Goal: Find specific page/section: Find specific page/section

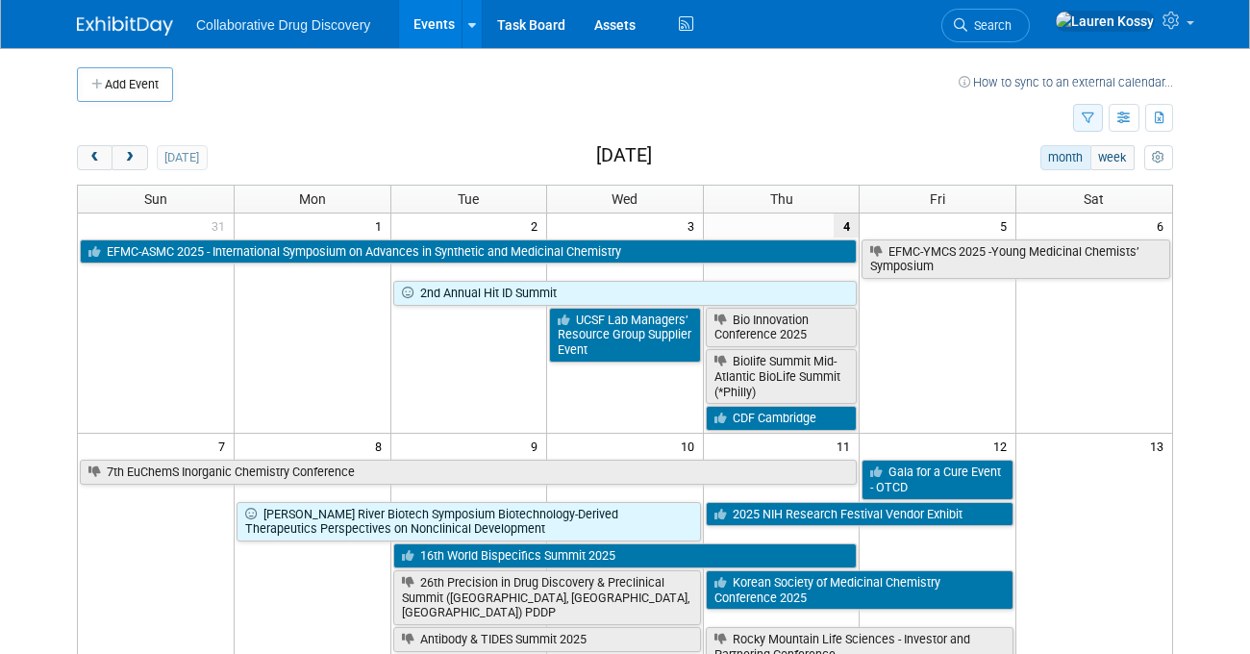
click at [1084, 113] on icon "button" at bounding box center [1088, 119] width 13 height 13
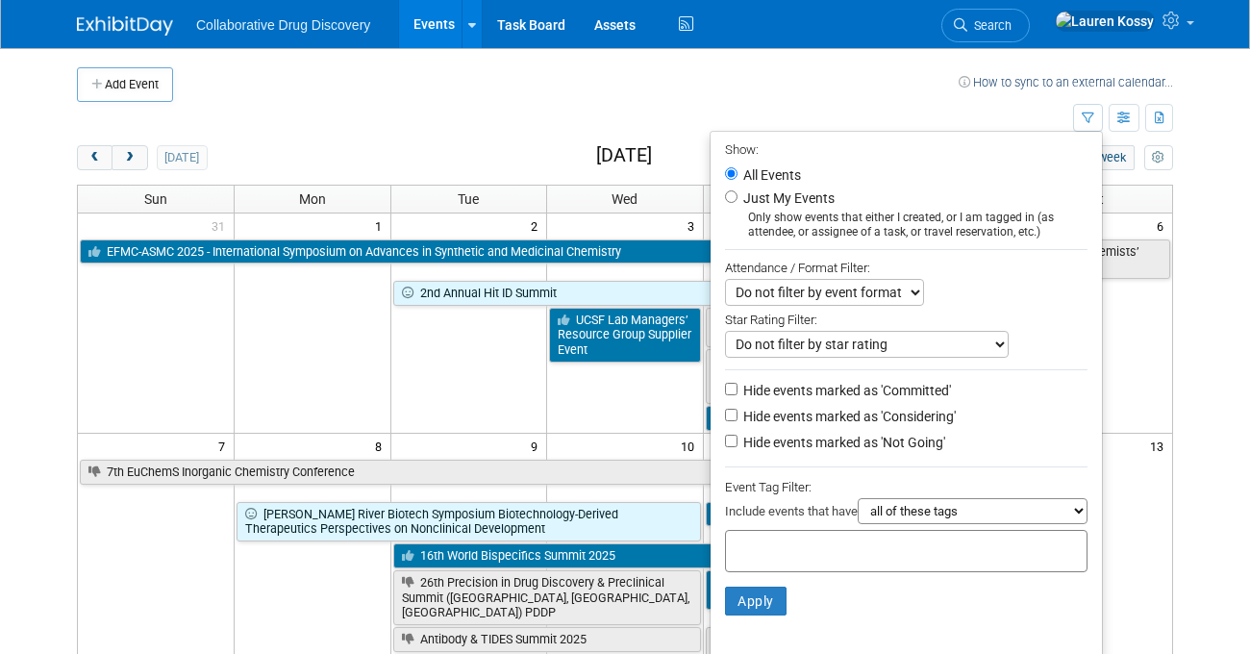
click at [922, 522] on select "all of these tags any one of these tags only and exactly these specific tags" at bounding box center [973, 511] width 230 height 26
click at [858, 500] on select "all of these tags any one of these tags only and exactly these specific tags" at bounding box center [973, 511] width 230 height 26
click at [924, 522] on select "all of these tags any one of these tags only and exactly these specific tags" at bounding box center [973, 511] width 230 height 26
select select "any"
click at [858, 500] on select "all of these tags any one of these tags only and exactly these specific tags" at bounding box center [973, 511] width 230 height 26
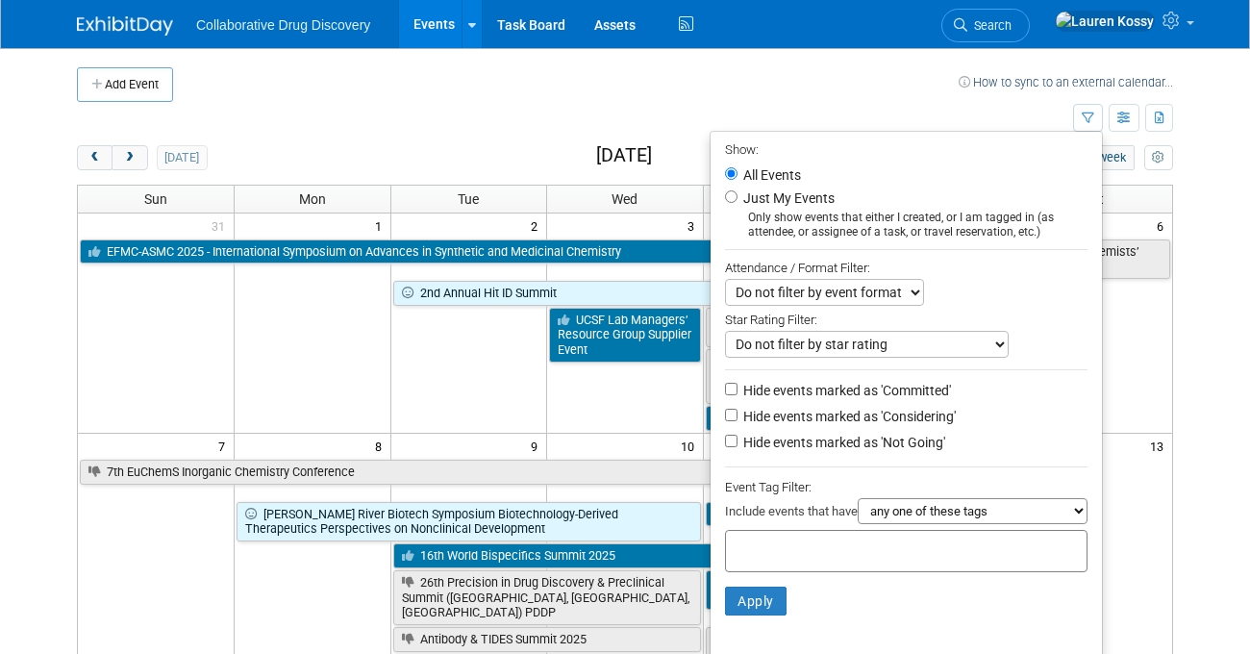
click at [896, 560] on div at bounding box center [906, 551] width 363 height 42
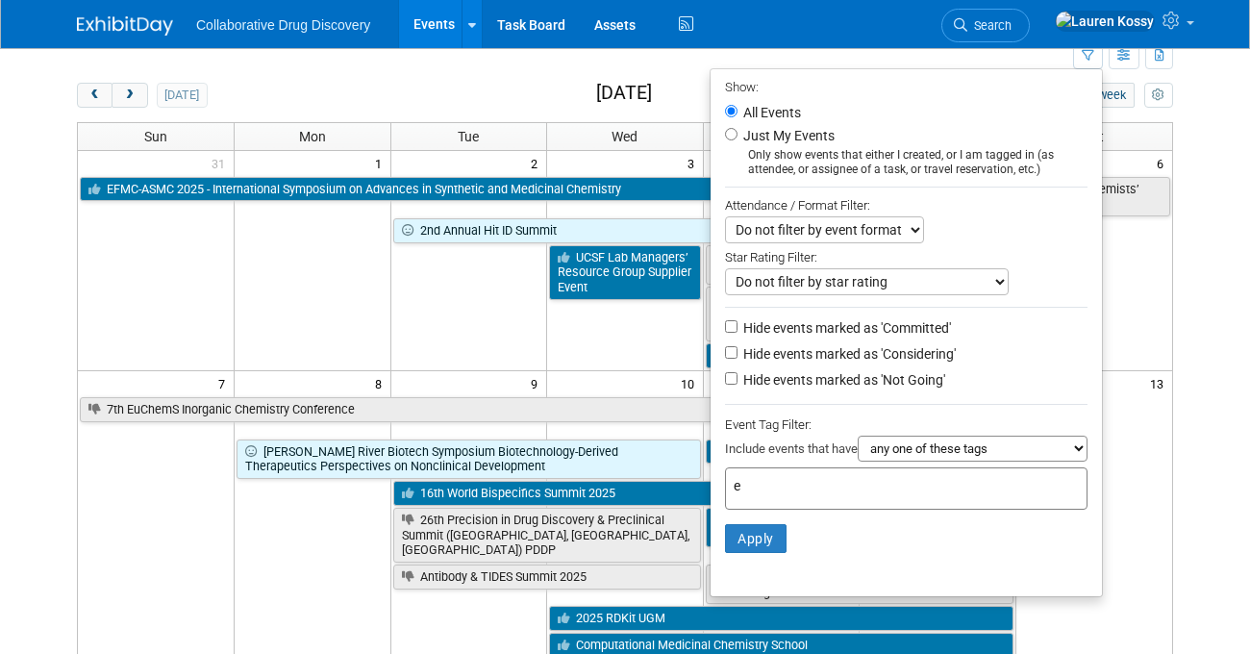
type input "eu"
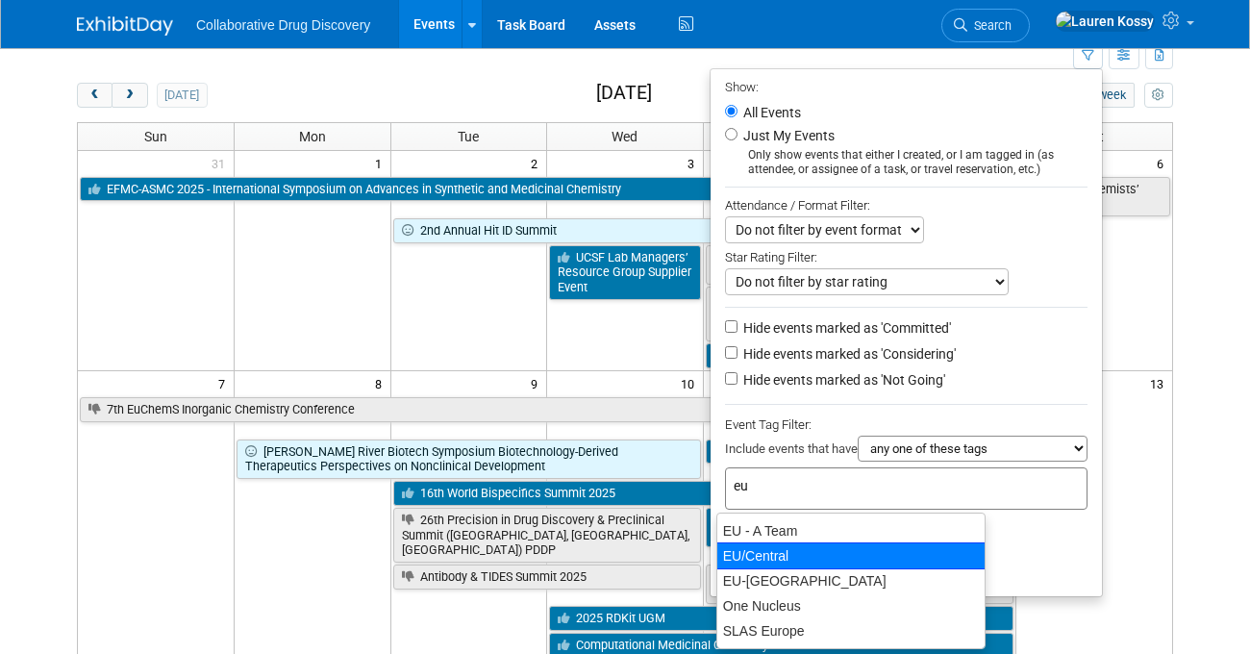
click at [753, 555] on div "EU/Central" at bounding box center [850, 555] width 269 height 27
type input "EU/Central"
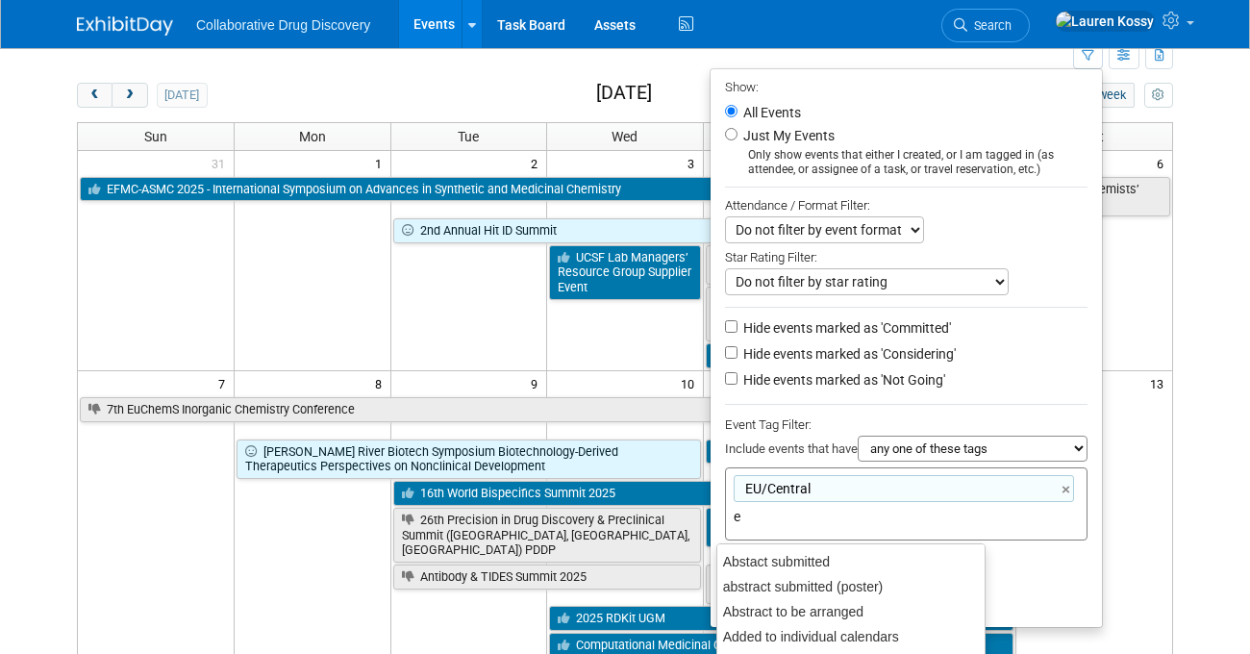
type input "eu"
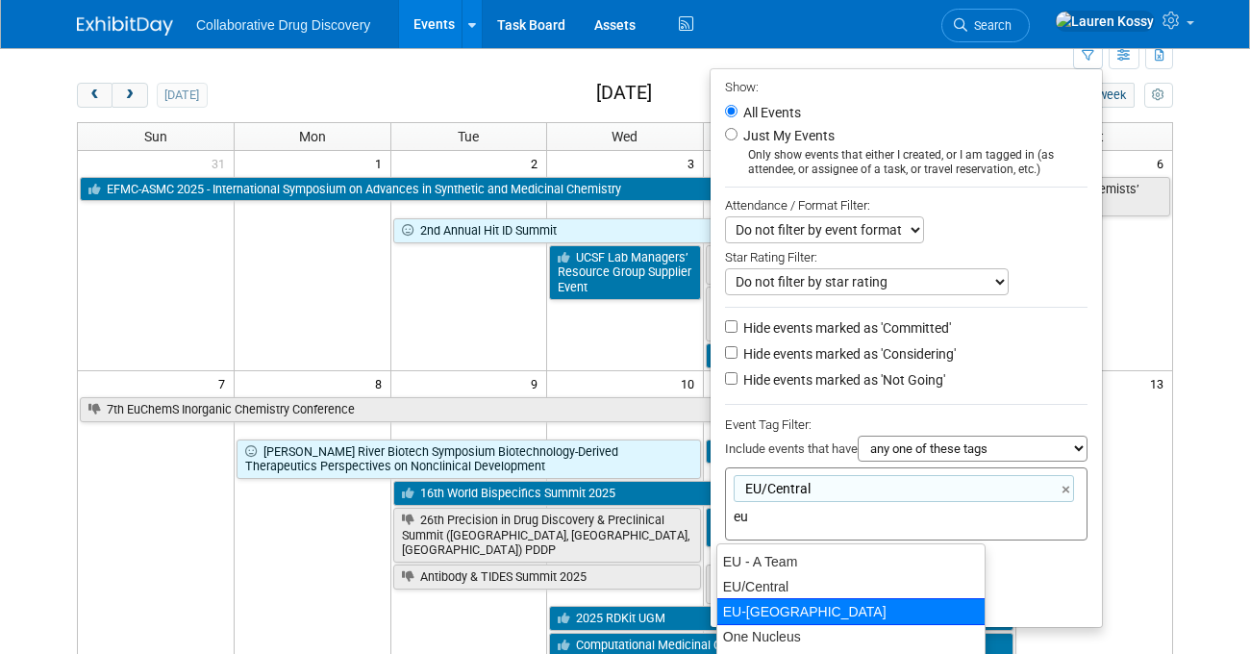
click at [781, 605] on div "EU-[GEOGRAPHIC_DATA]" at bounding box center [850, 611] width 269 height 27
type input "EU/[GEOGRAPHIC_DATA], [GEOGRAPHIC_DATA]-[GEOGRAPHIC_DATA]"
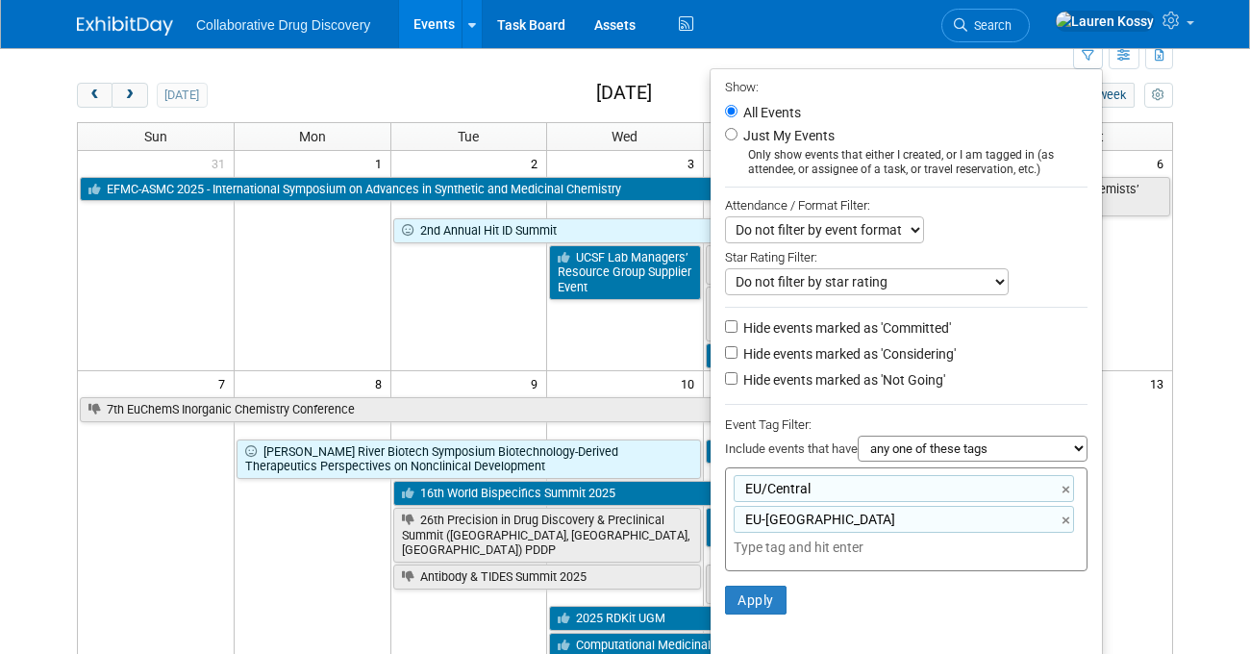
click at [914, 449] on select "all of these tags any one of these tags only and exactly these specific tags" at bounding box center [973, 449] width 230 height 26
click at [858, 438] on select "all of these tags any one of these tags only and exactly these specific tags" at bounding box center [973, 449] width 230 height 26
click at [915, 451] on select "all of these tags any one of these tags only and exactly these specific tags" at bounding box center [973, 449] width 230 height 26
select select "any"
click at [858, 438] on select "all of these tags any one of these tags only and exactly these specific tags" at bounding box center [973, 449] width 230 height 26
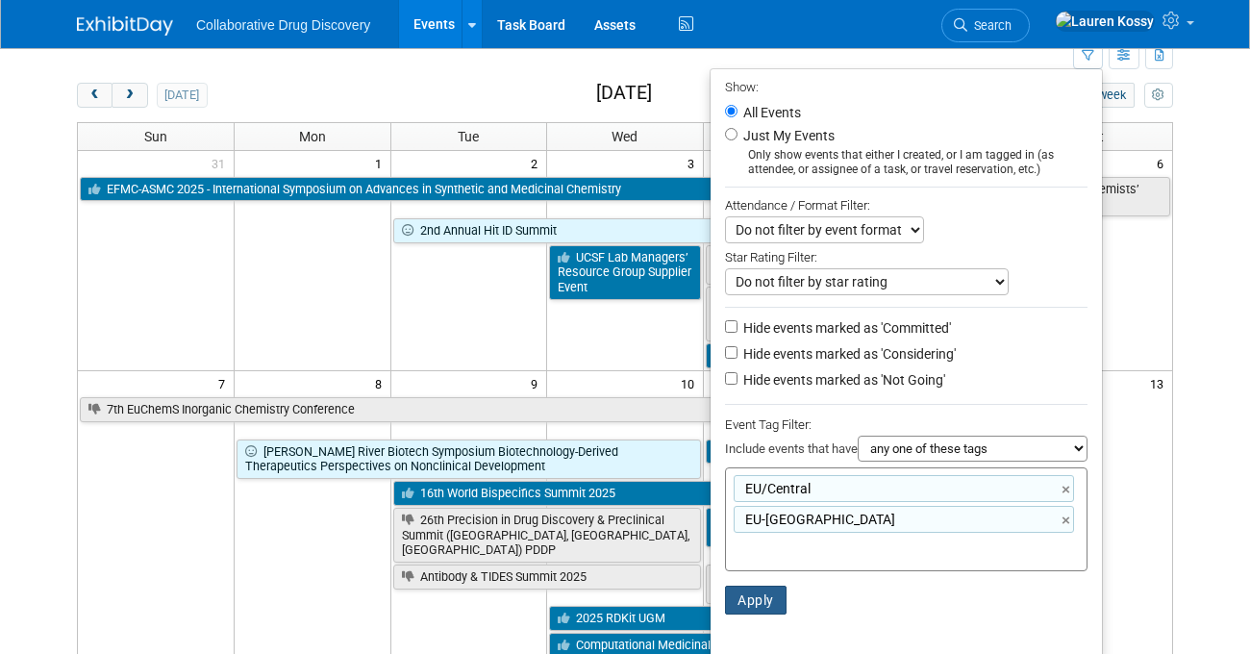
click at [732, 595] on button "Apply" at bounding box center [756, 600] width 62 height 29
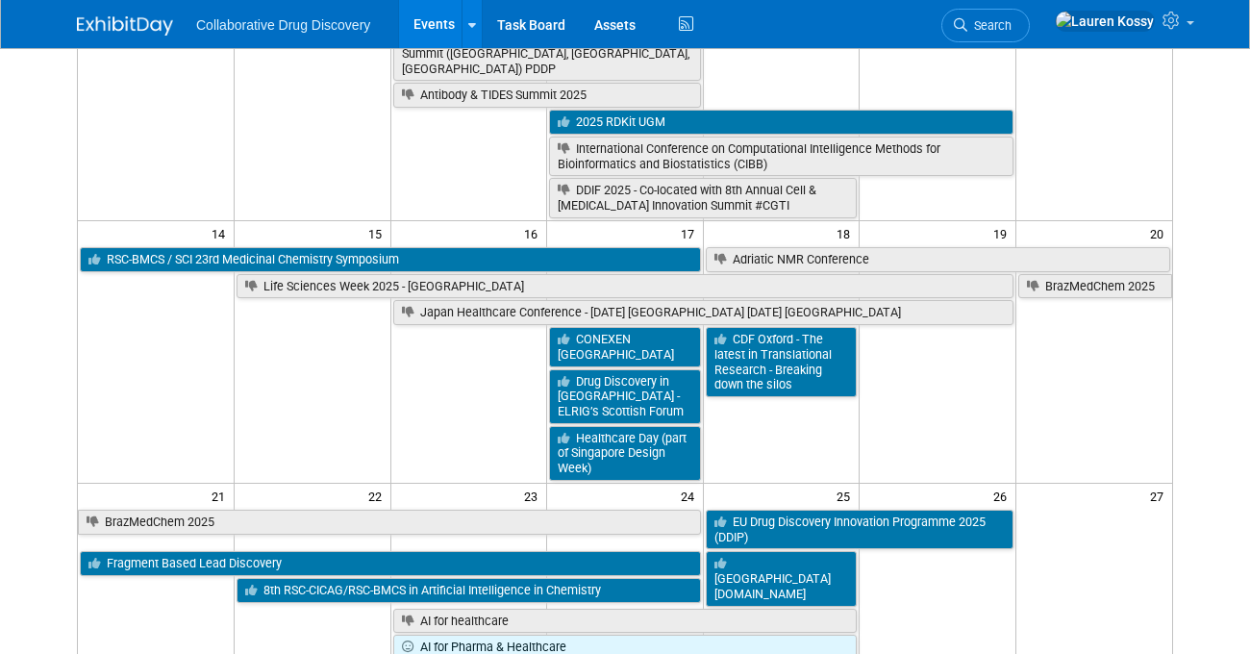
scroll to position [532, 0]
